Goal: Check status: Check status

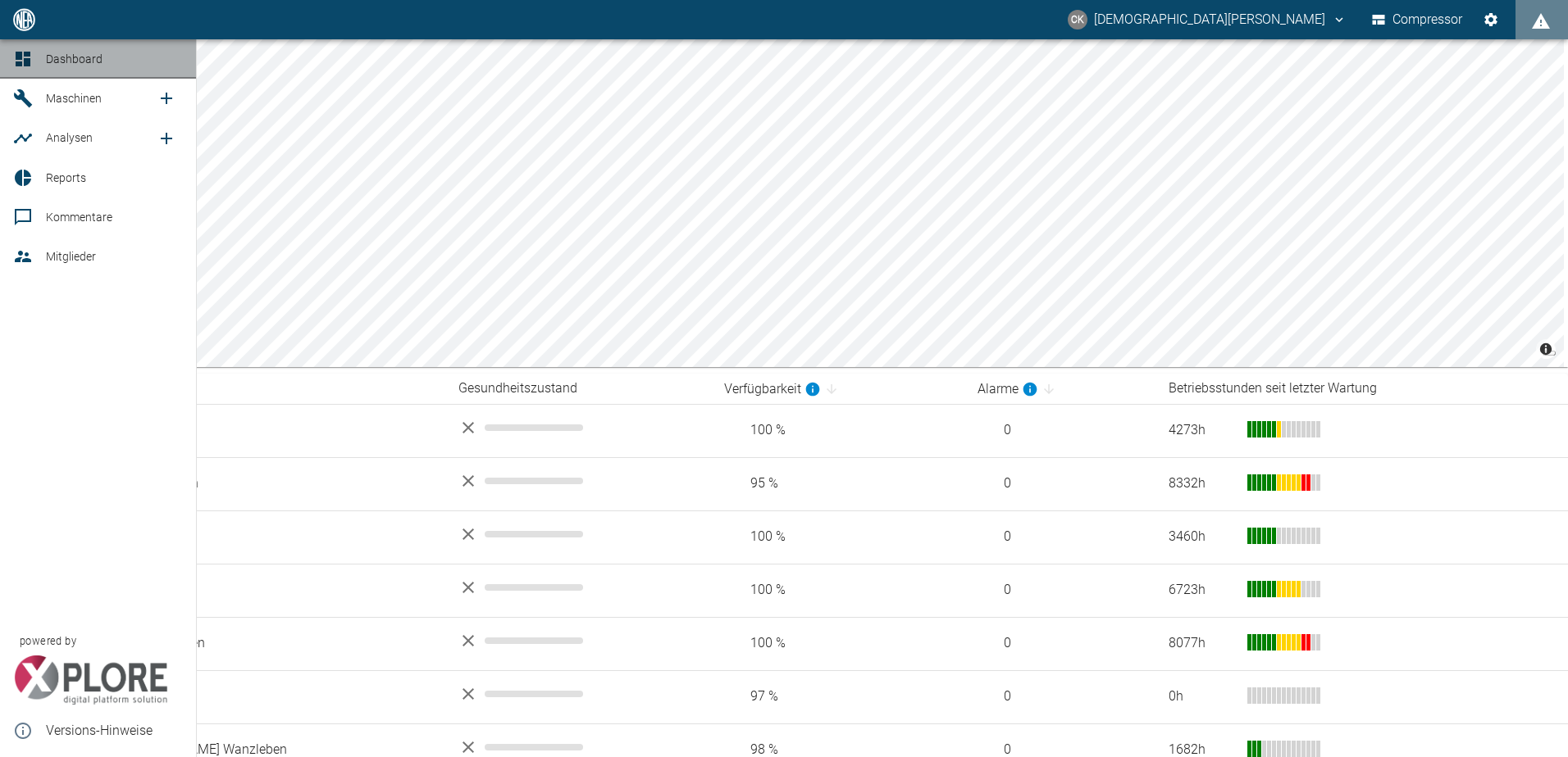
click at [42, 56] on link "Dashboard" at bounding box center [98, 60] width 196 height 40
click at [25, 99] on icon at bounding box center [23, 98] width 18 height 18
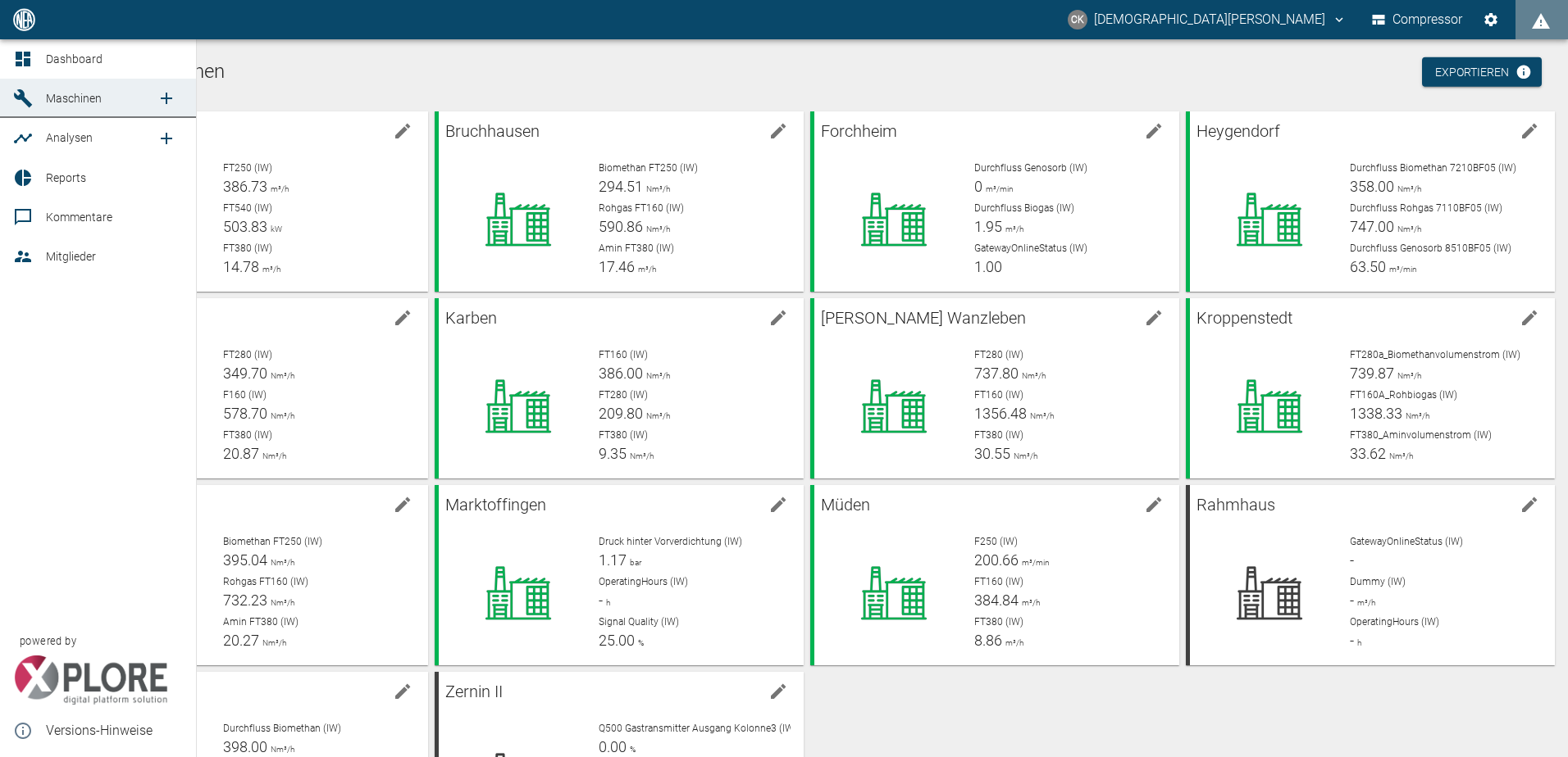
click at [19, 55] on icon at bounding box center [23, 59] width 15 height 15
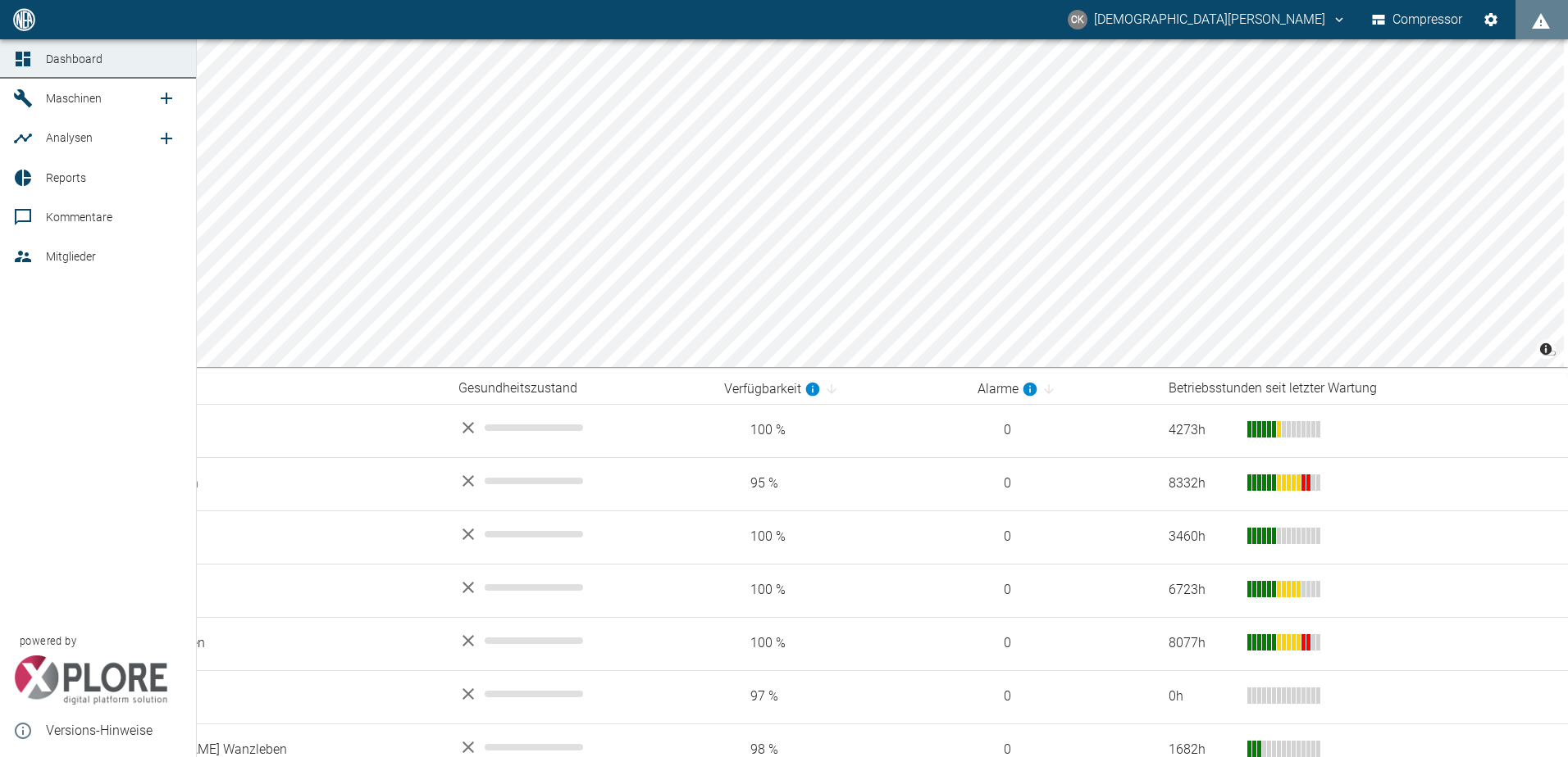
click at [23, 102] on icon at bounding box center [23, 98] width 20 height 20
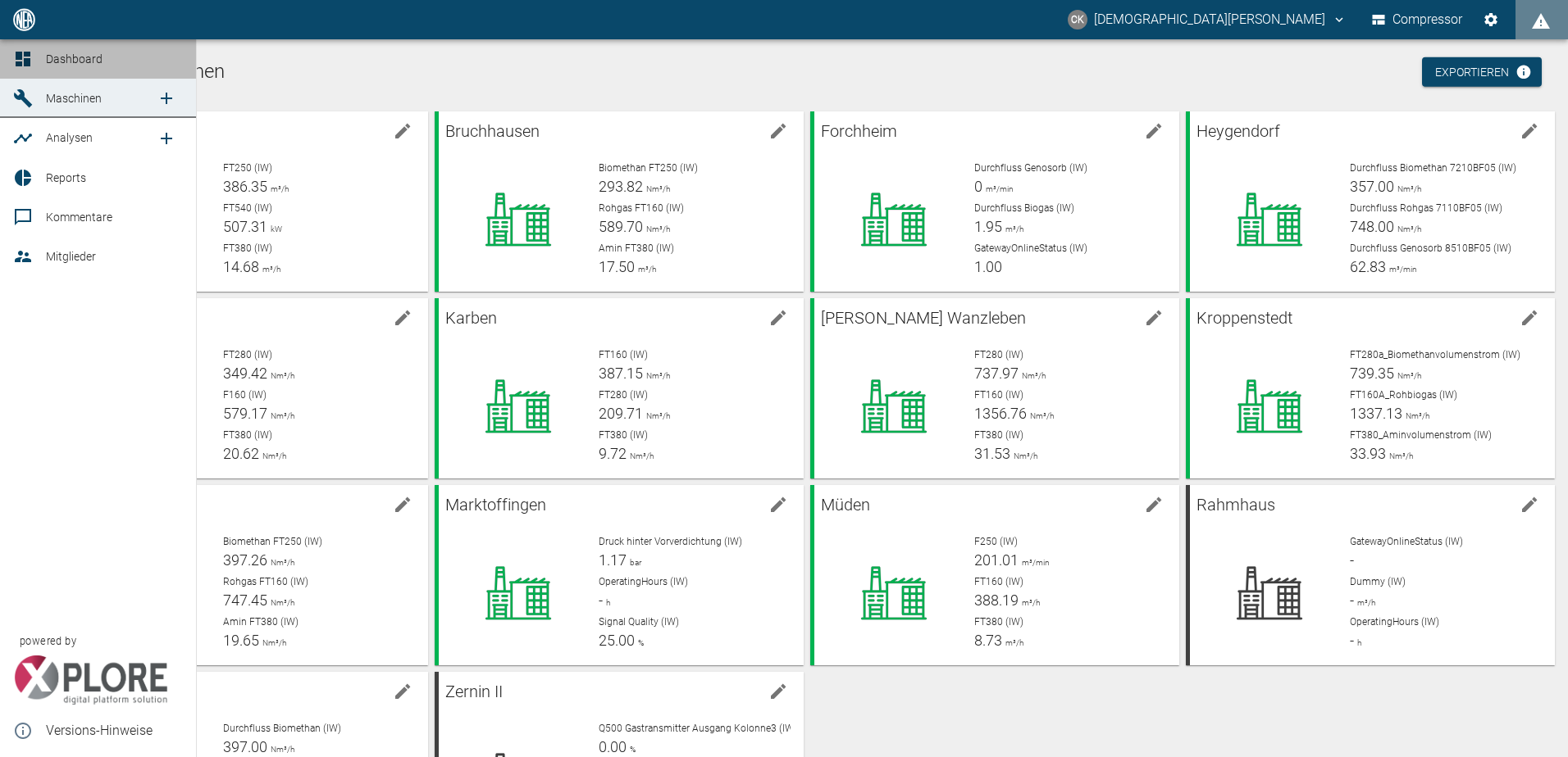
click at [31, 73] on link "Dashboard" at bounding box center [98, 60] width 196 height 40
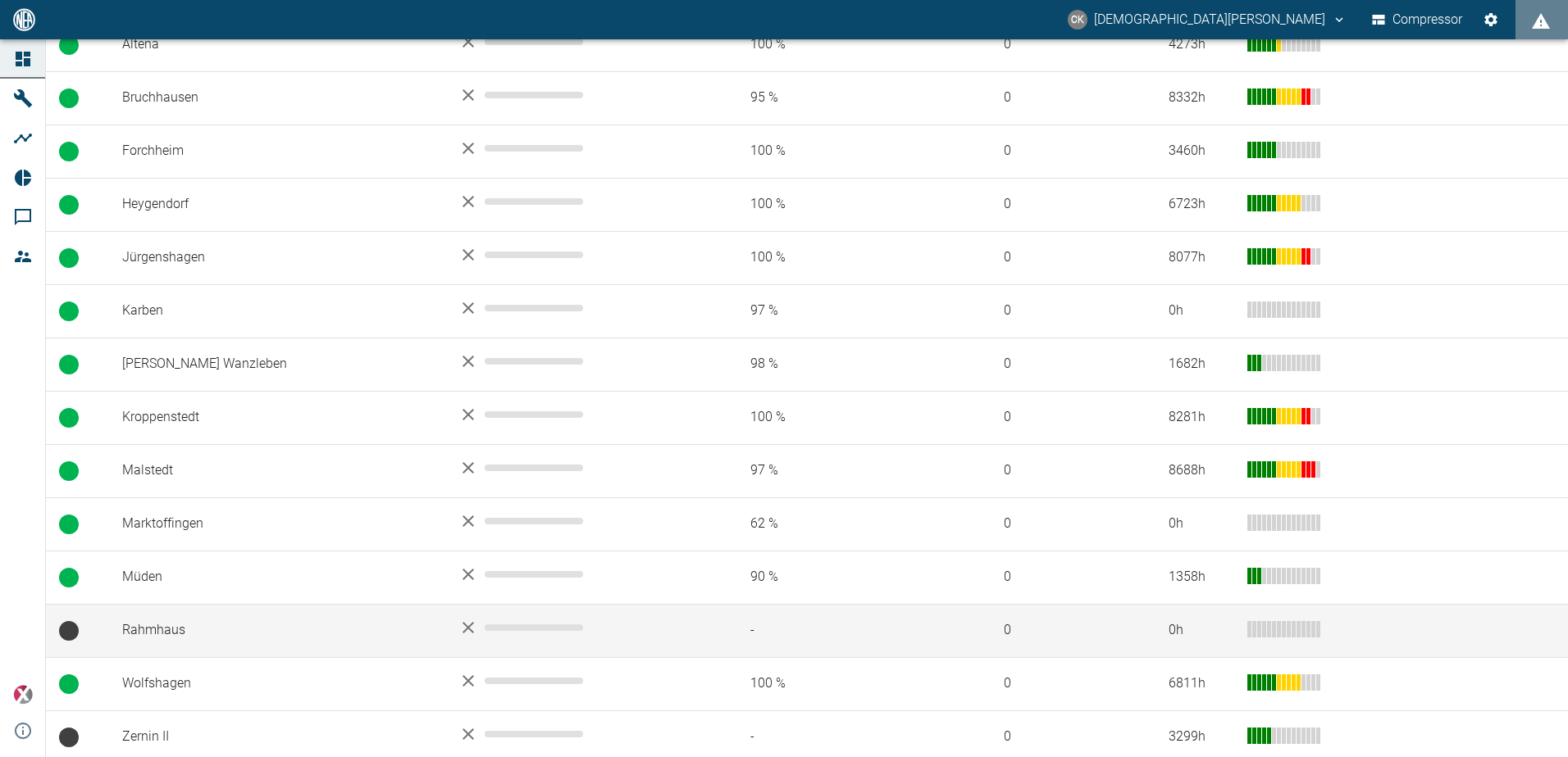
scroll to position [393, 0]
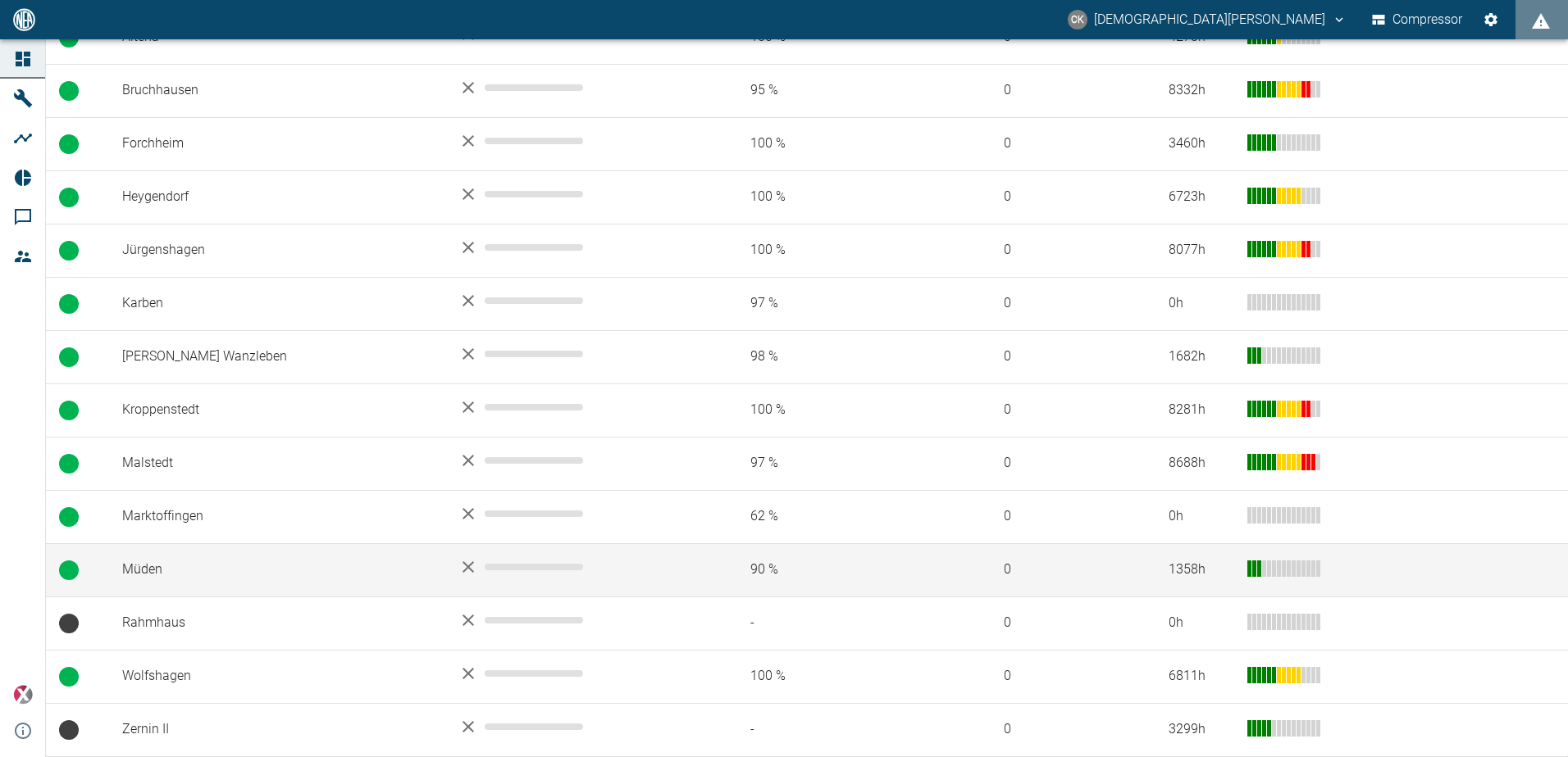
click at [144, 565] on td "Müden" at bounding box center [277, 569] width 337 height 53
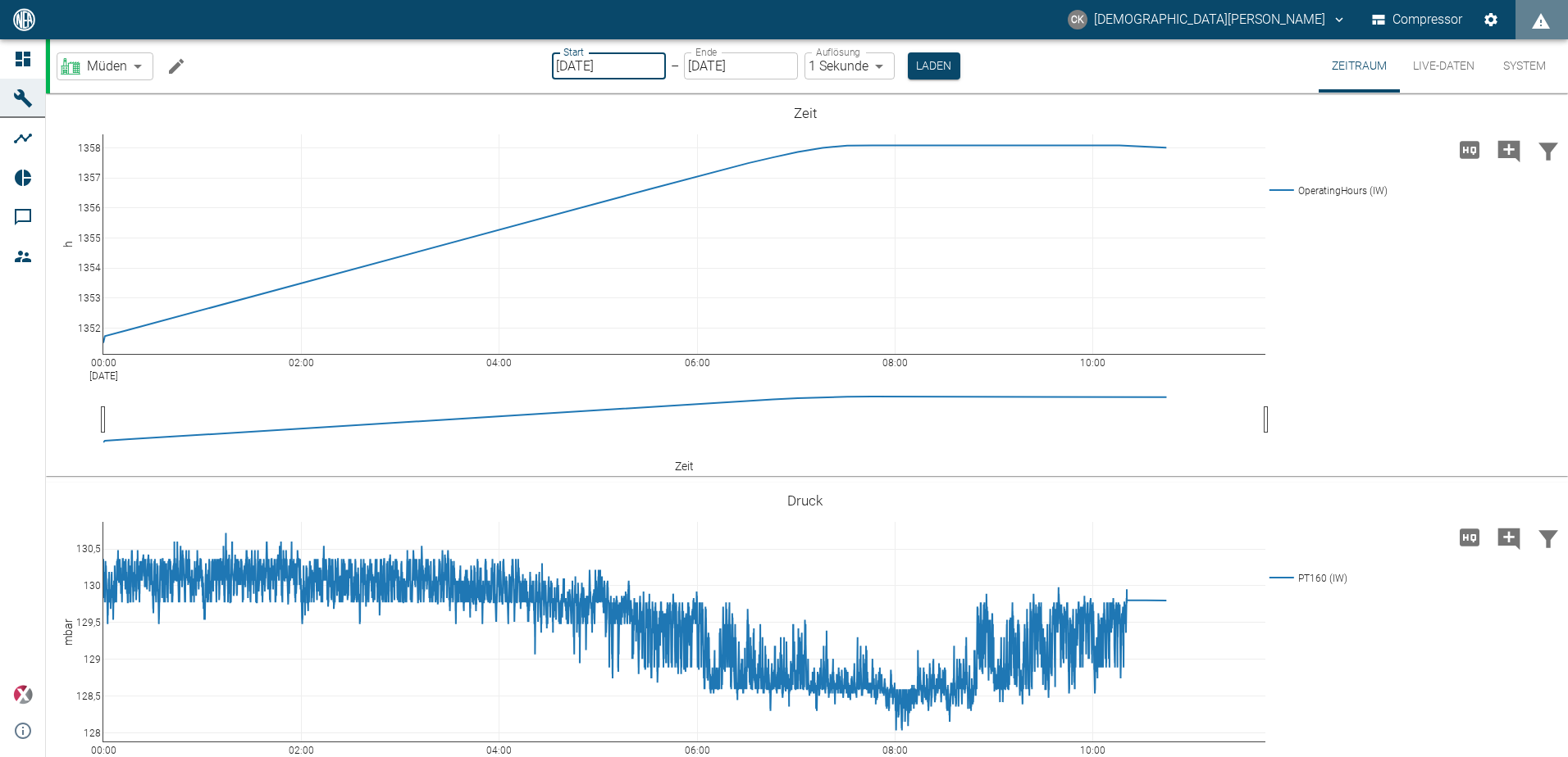
type input "[DATE]"
type input "2min"
type input "[DATE]"
click at [932, 59] on button "Laden" at bounding box center [933, 65] width 52 height 27
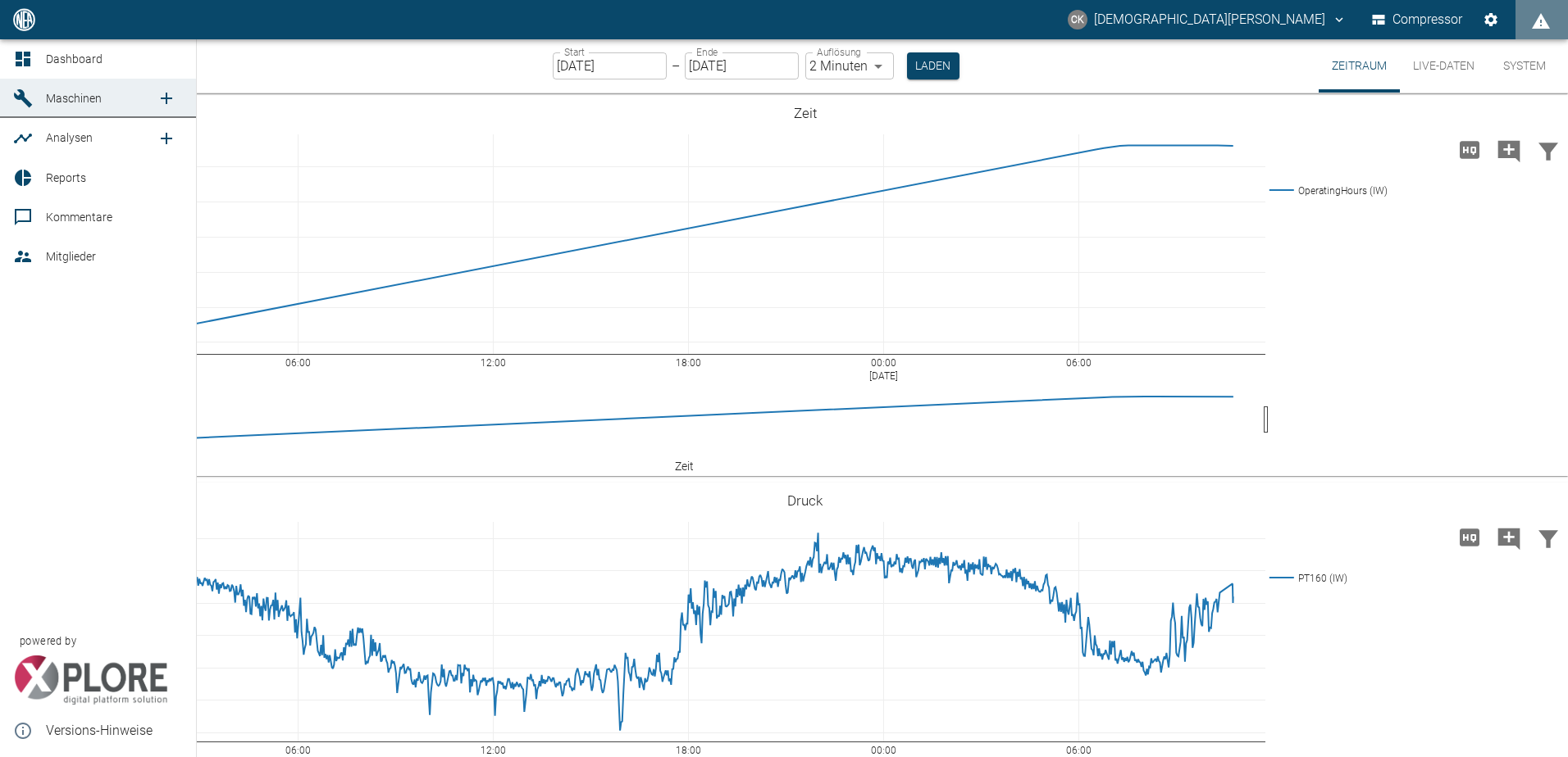
click at [27, 138] on icon at bounding box center [23, 138] width 18 height 9
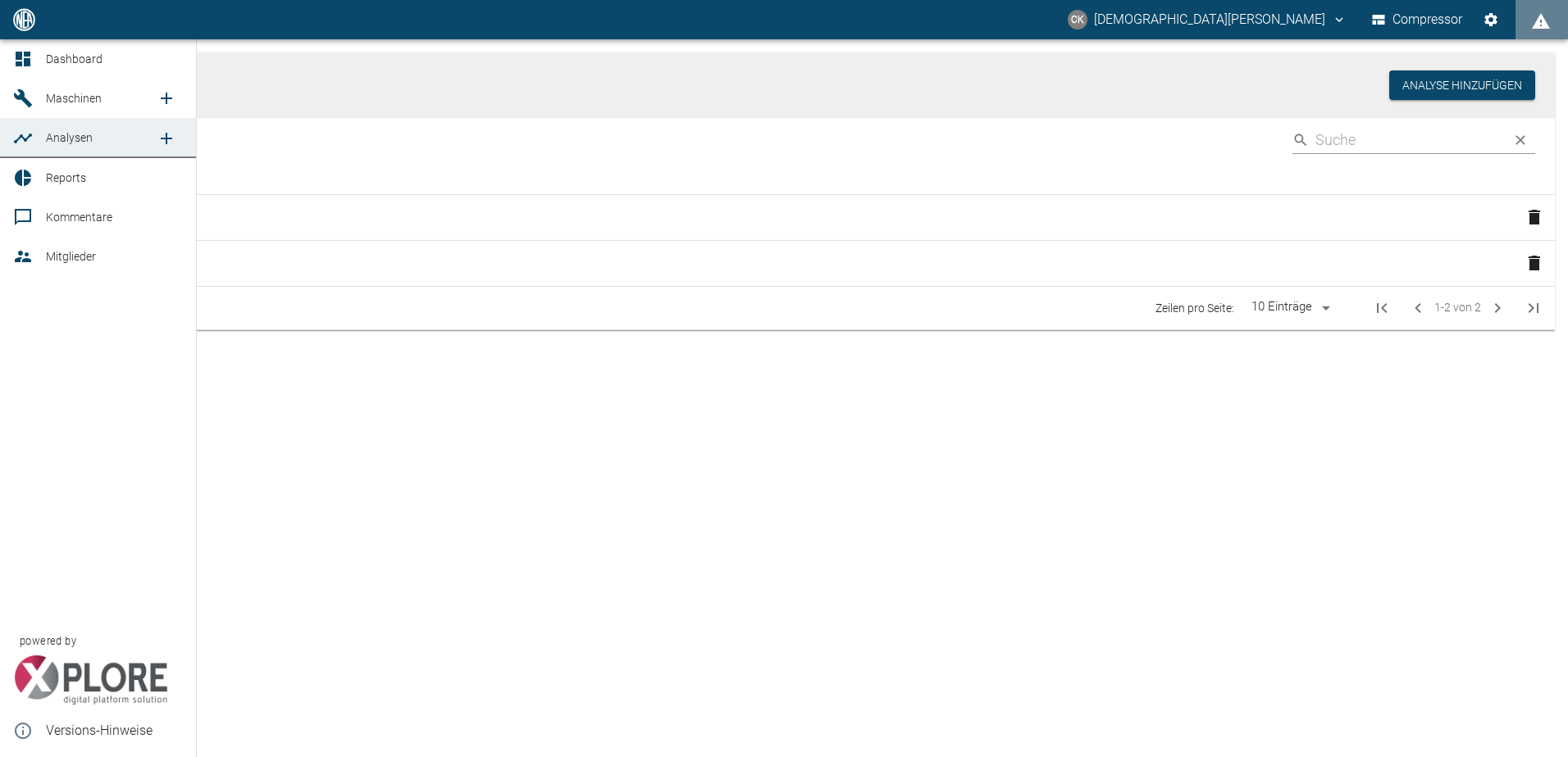
click at [22, 101] on icon at bounding box center [23, 98] width 20 height 20
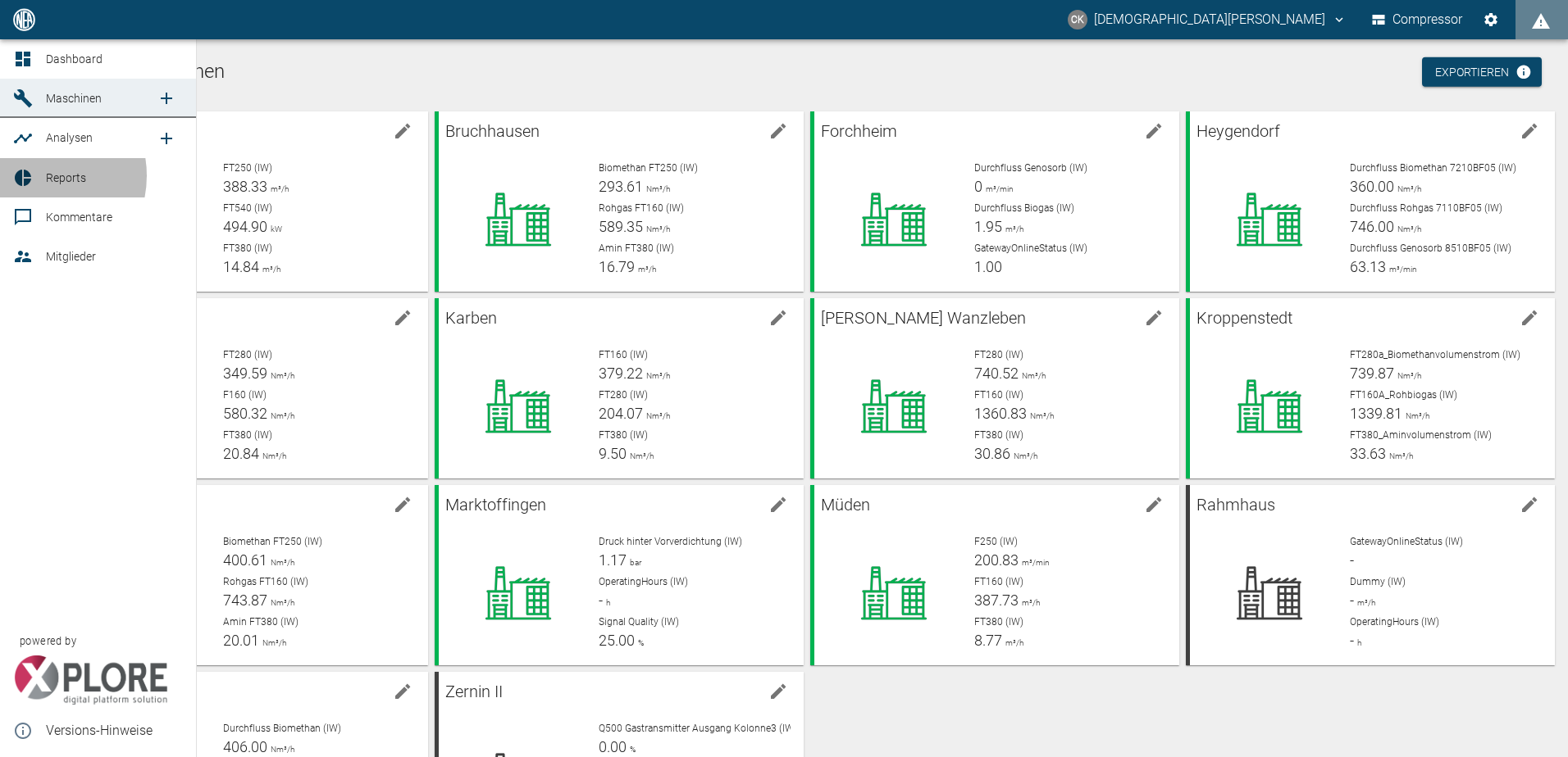
click at [33, 175] on div at bounding box center [26, 177] width 25 height 20
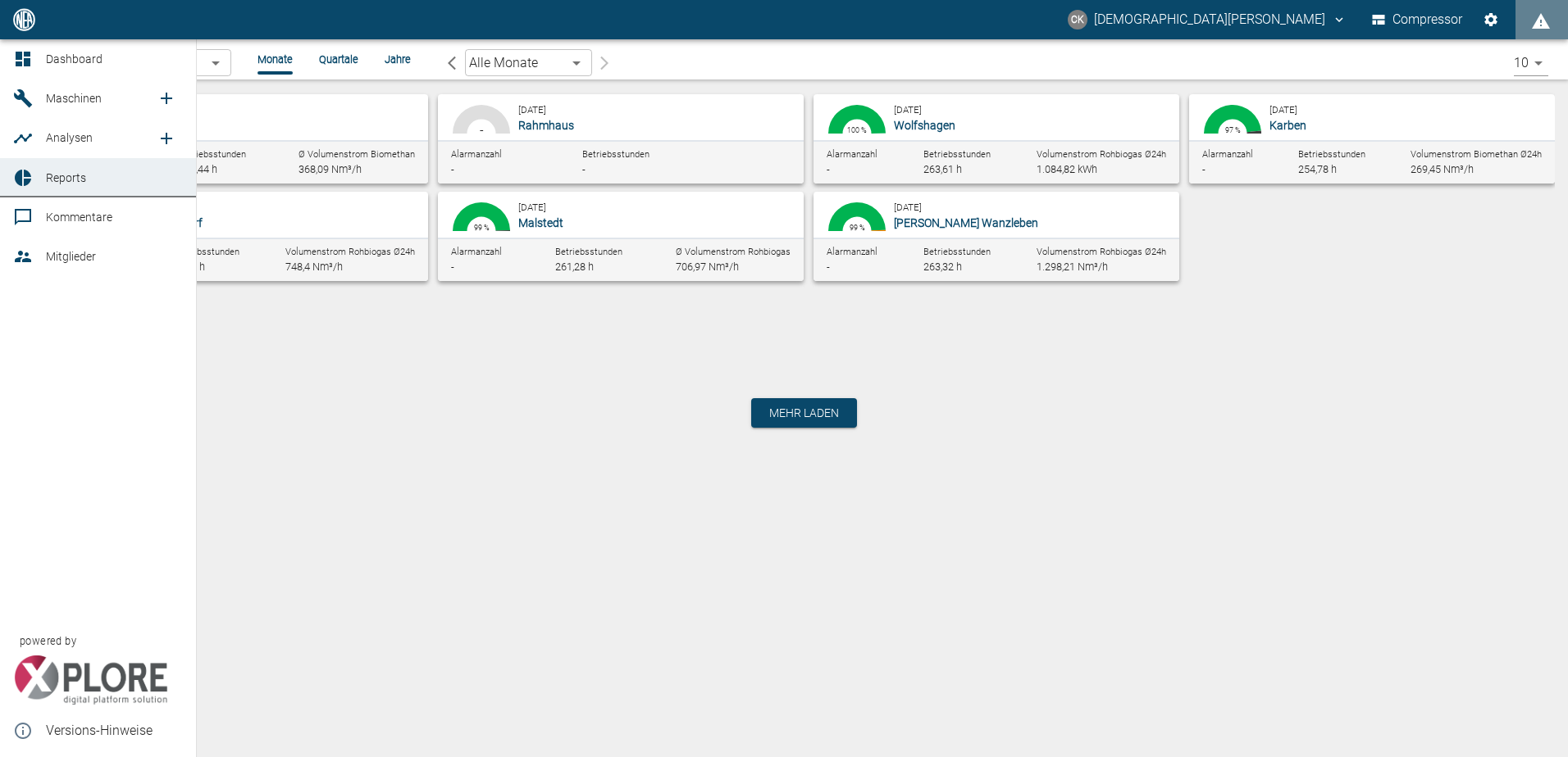
click at [55, 53] on span "Dashboard" at bounding box center [74, 59] width 57 height 13
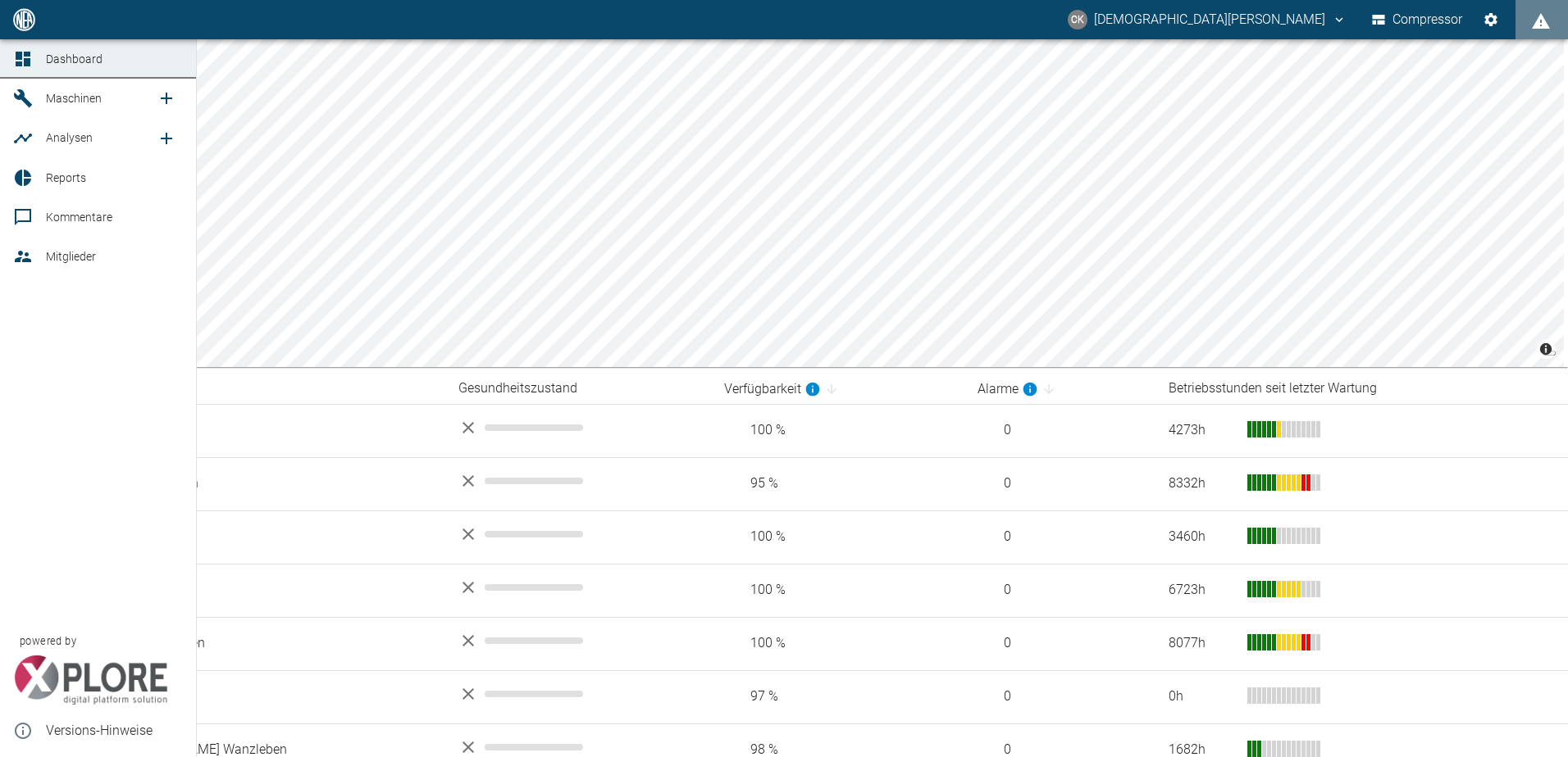
click at [46, 103] on span "Maschinen" at bounding box center [73, 99] width 56 height 13
